Goal: Task Accomplishment & Management: Manage account settings

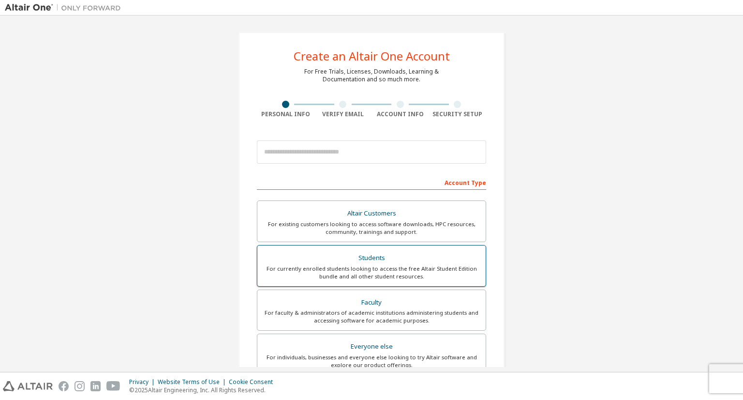
click at [370, 262] on div "Students" at bounding box center [371, 258] width 217 height 14
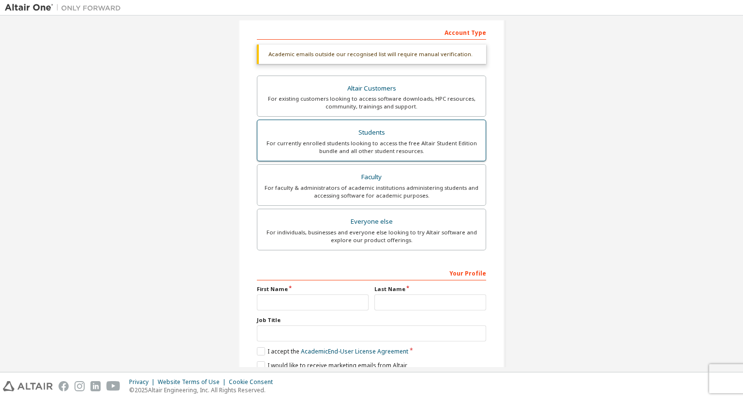
scroll to position [189, 0]
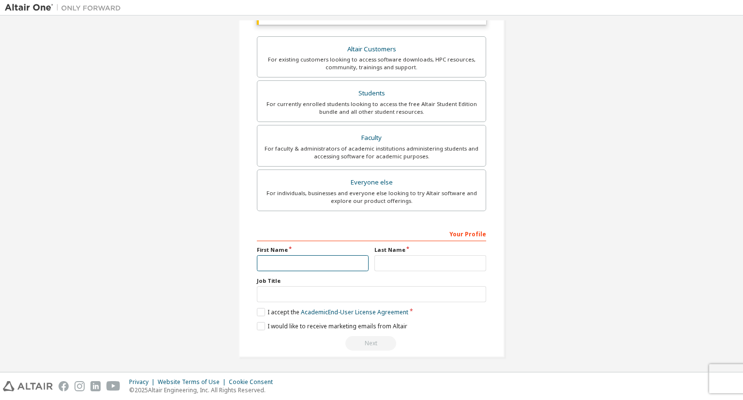
click at [347, 259] on input "text" at bounding box center [313, 263] width 112 height 16
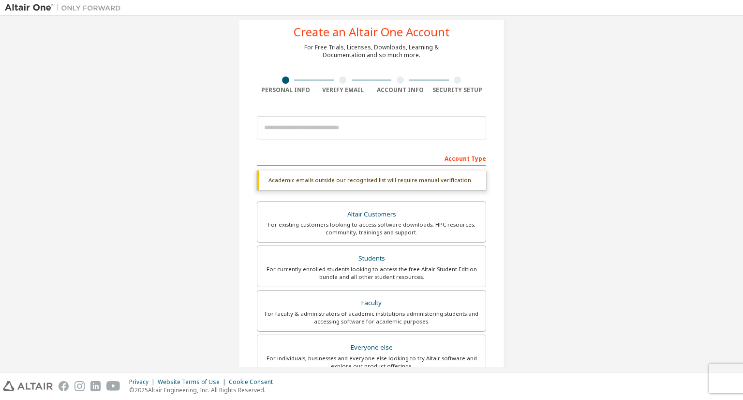
scroll to position [6, 0]
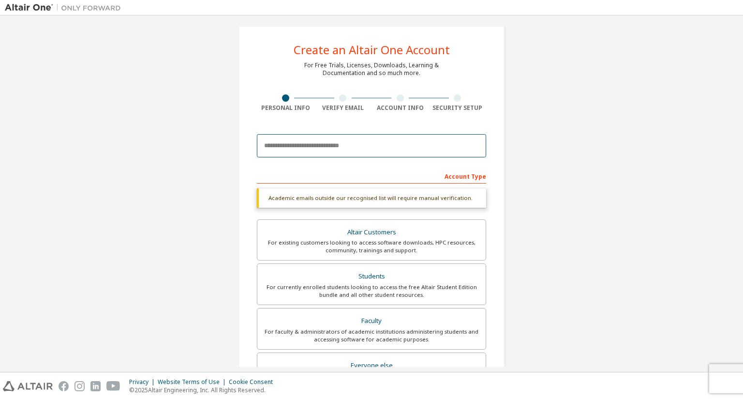
click at [284, 149] on input "email" at bounding box center [371, 145] width 229 height 23
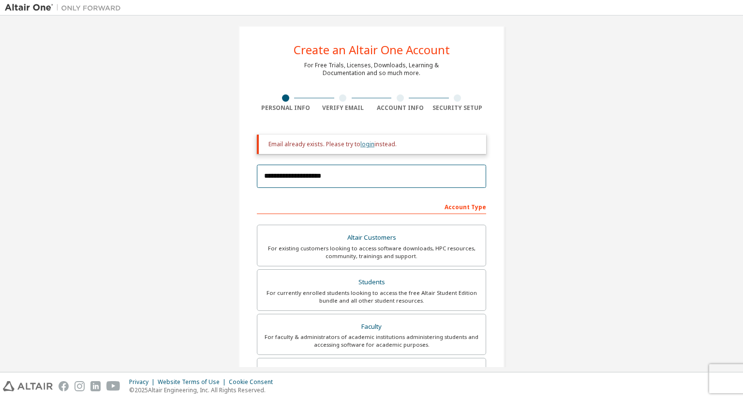
type input "**********"
click at [361, 147] on link "login" at bounding box center [368, 144] width 14 height 8
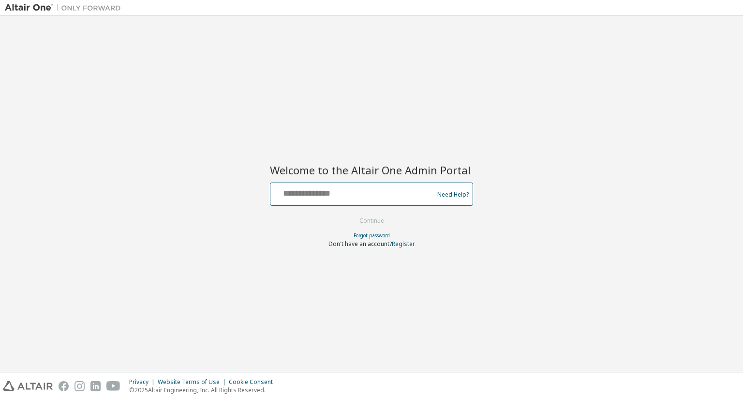
click at [334, 198] on input "text" at bounding box center [353, 192] width 158 height 14
type input "**********"
click at [349, 213] on button "Continue" at bounding box center [371, 220] width 45 height 15
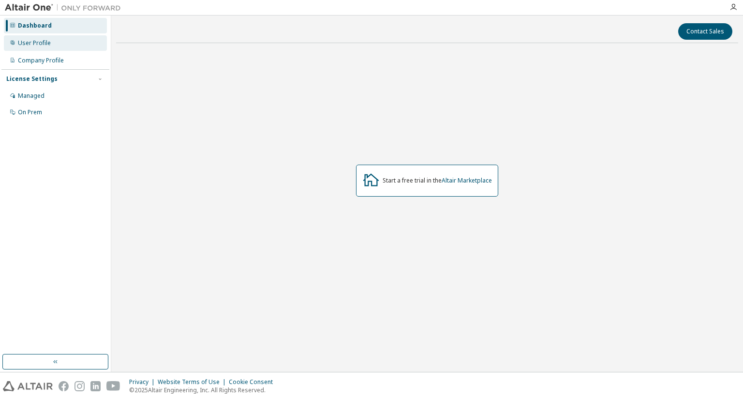
click at [45, 40] on div "User Profile" at bounding box center [34, 43] width 33 height 8
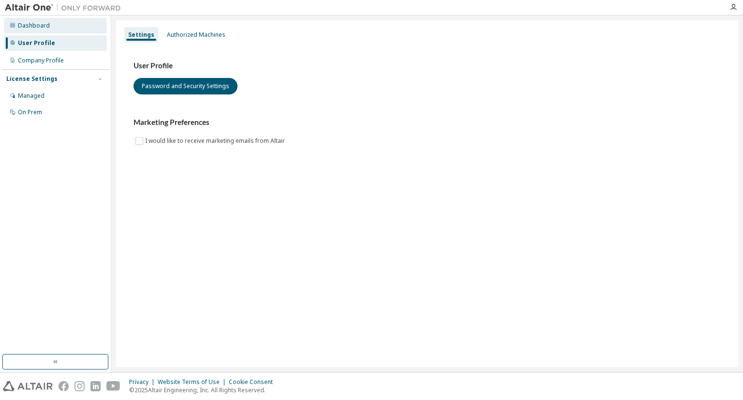
click at [41, 24] on div "Dashboard" at bounding box center [34, 26] width 32 height 8
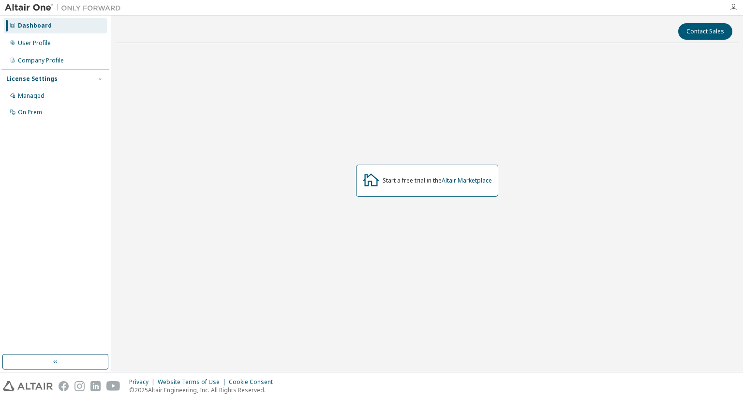
click at [730, 5] on icon "button" at bounding box center [734, 7] width 8 height 8
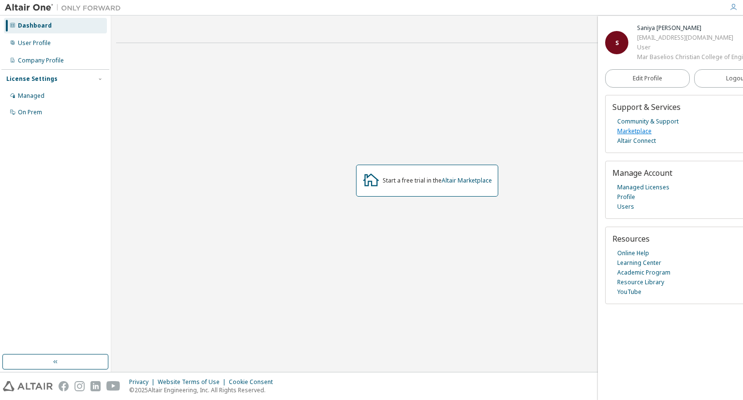
click at [631, 131] on link "Marketplace" at bounding box center [635, 131] width 34 height 10
